Goal: Information Seeking & Learning: Understand process/instructions

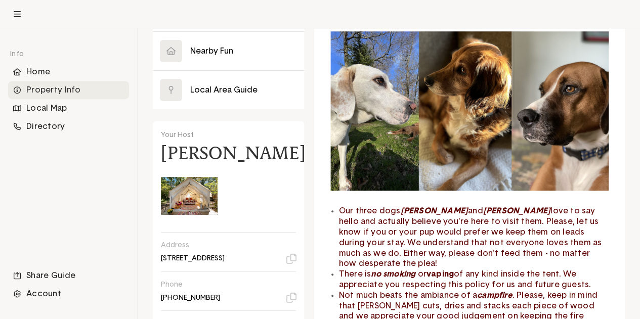
scroll to position [202, 0]
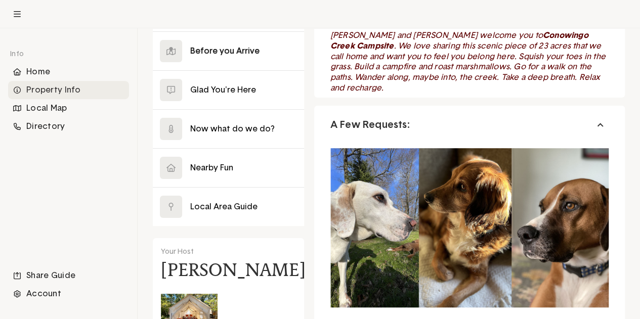
click at [227, 53] on button at bounding box center [228, 51] width 151 height 38
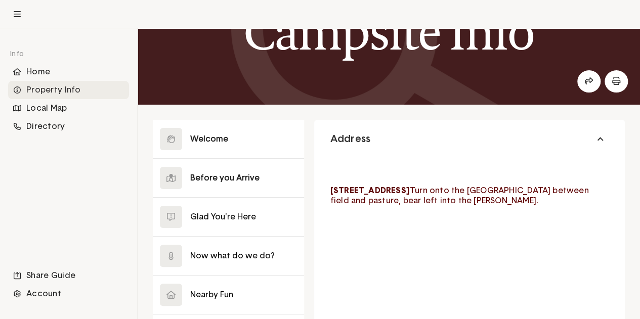
scroll to position [69, 0]
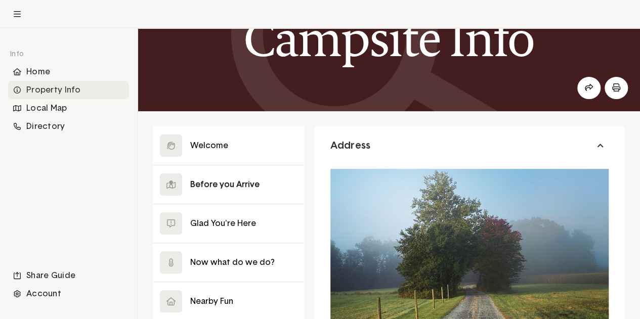
click at [240, 185] on button at bounding box center [228, 184] width 151 height 38
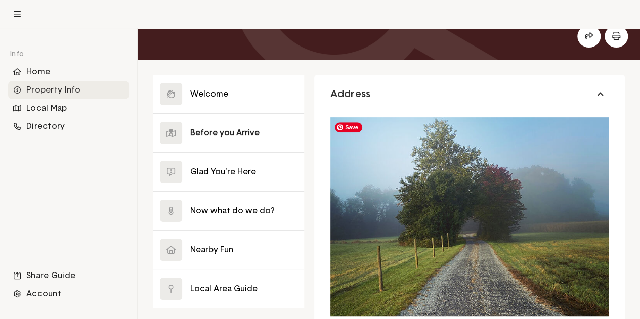
scroll to position [119, 0]
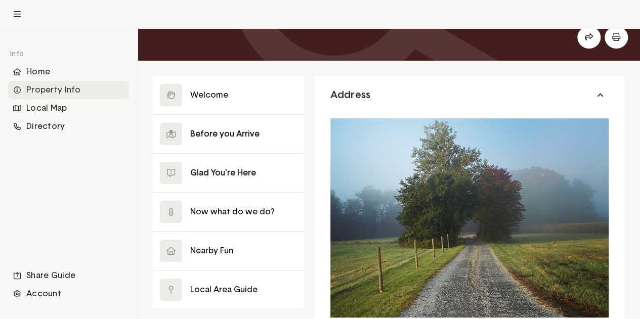
click at [236, 177] on button at bounding box center [228, 173] width 151 height 38
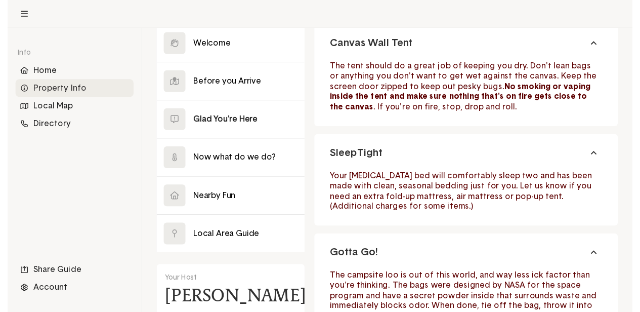
scroll to position [170, 0]
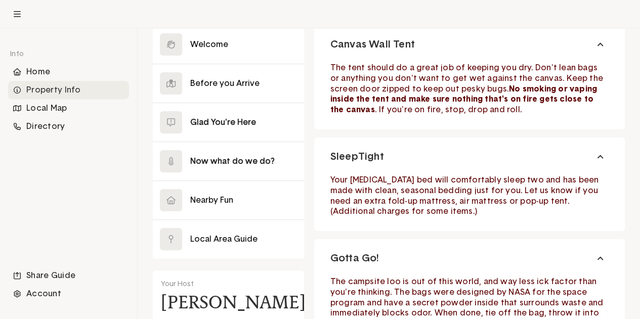
click at [245, 164] on button at bounding box center [228, 161] width 151 height 38
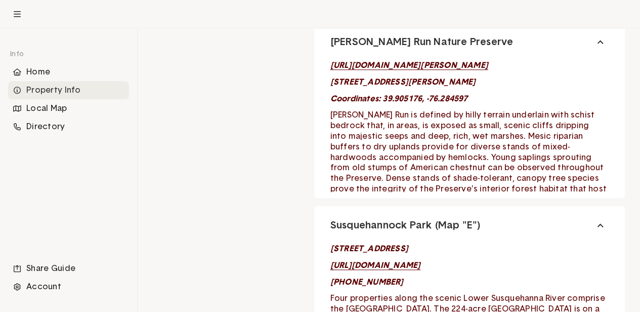
scroll to position [4266, 166]
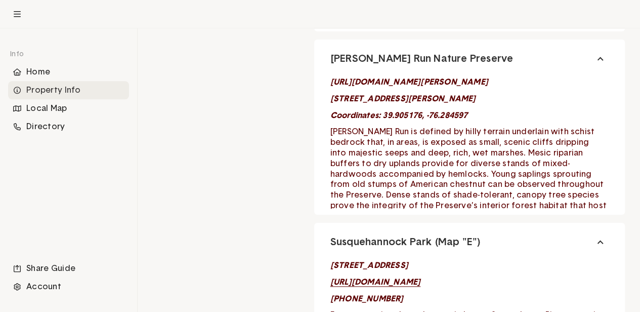
click at [331, 83] on em "[URL][DOMAIN_NAME][PERSON_NAME]" at bounding box center [409, 82] width 158 height 8
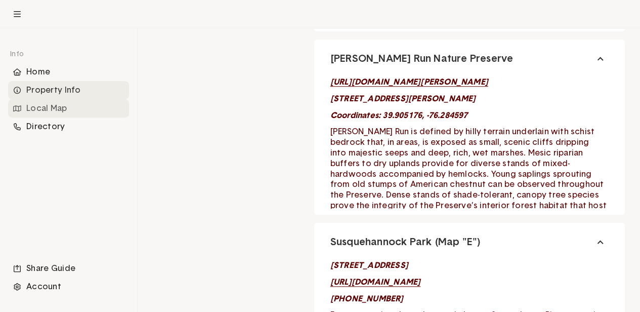
click at [42, 109] on div "Local Map" at bounding box center [68, 108] width 121 height 18
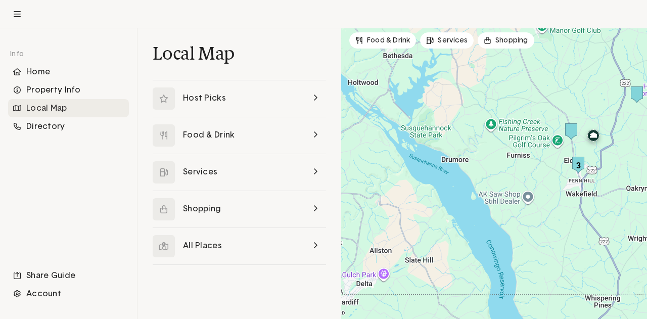
drag, startPoint x: 438, startPoint y: 187, endPoint x: 533, endPoint y: 157, distance: 99.8
click at [533, 157] on div at bounding box center [494, 173] width 306 height 291
click at [58, 76] on div "Home" at bounding box center [68, 72] width 121 height 18
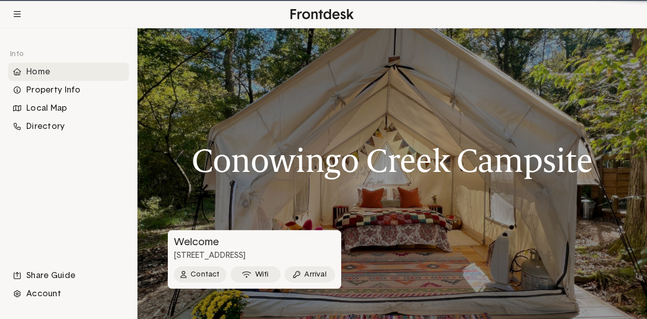
click at [69, 89] on div "Property Info" at bounding box center [68, 90] width 121 height 18
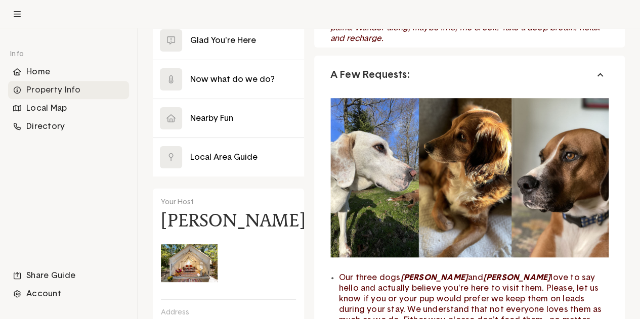
scroll to position [152, 0]
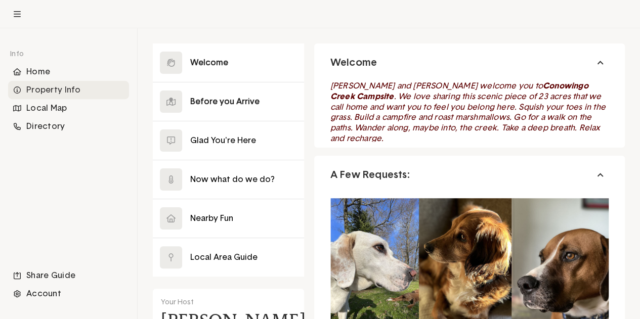
click at [236, 107] on button at bounding box center [228, 101] width 151 height 38
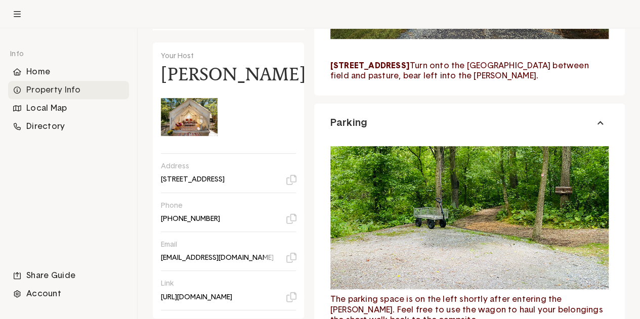
scroll to position [405, 0]
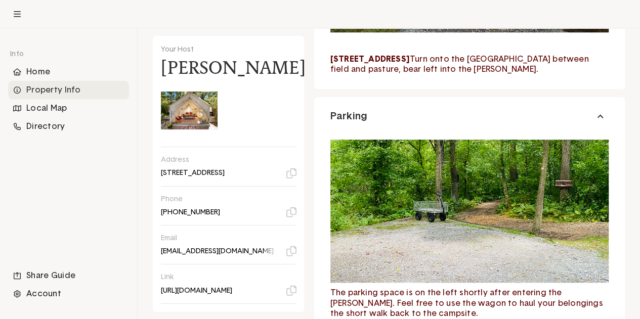
drag, startPoint x: 329, startPoint y: 58, endPoint x: 514, endPoint y: 55, distance: 185.1
copy strong "[STREET_ADDRESS]"
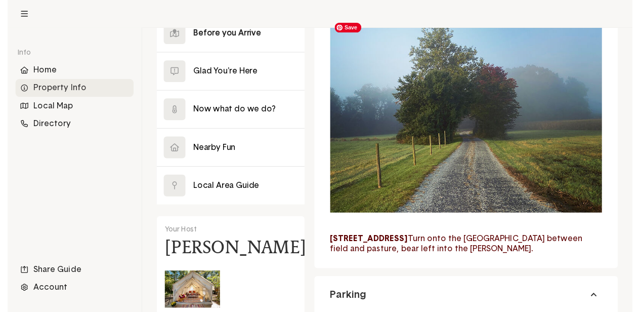
scroll to position [202, 0]
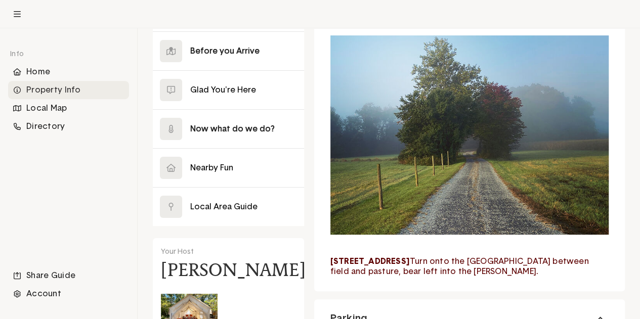
click at [227, 127] on button at bounding box center [228, 129] width 151 height 38
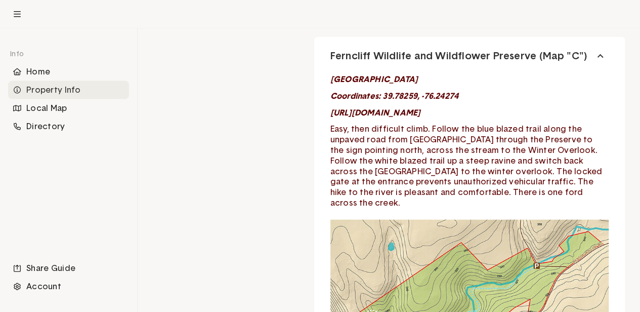
scroll to position [3035, 166]
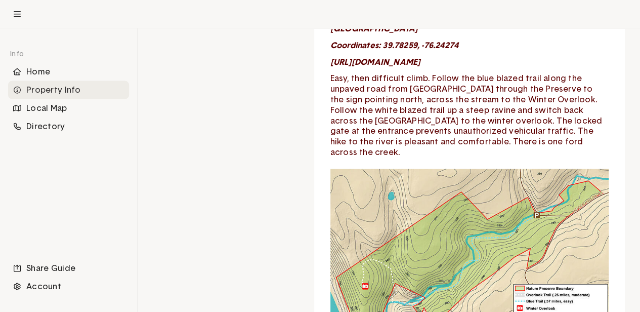
click at [406, 63] on em "[URL][DOMAIN_NAME]" at bounding box center [375, 62] width 91 height 8
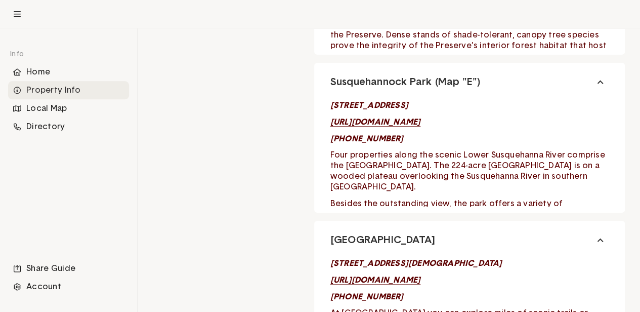
scroll to position [4451, 166]
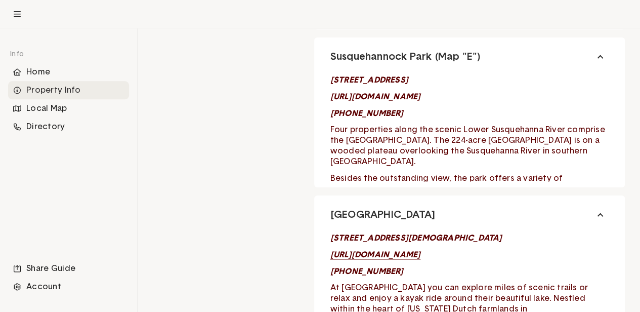
click at [330, 96] on em "[URL][DOMAIN_NAME]" at bounding box center [375, 97] width 91 height 8
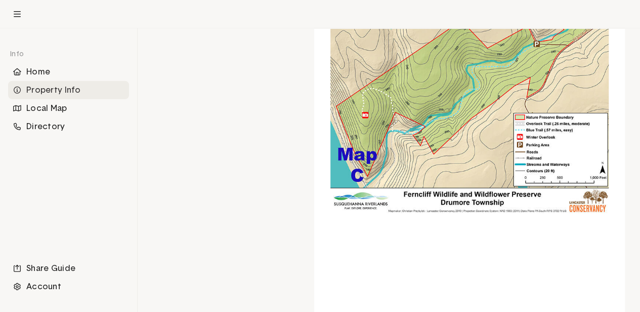
scroll to position [3186, 166]
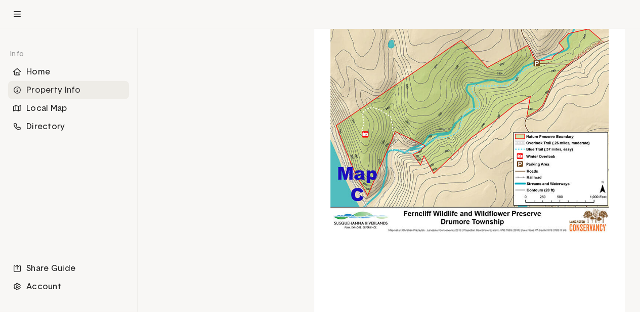
click at [330, 188] on img at bounding box center [469, 124] width 278 height 215
click at [502, 53] on img at bounding box center [469, 124] width 278 height 215
click at [493, 19] on div at bounding box center [318, 14] width 619 height 28
